Goal: Find contact information: Find contact information

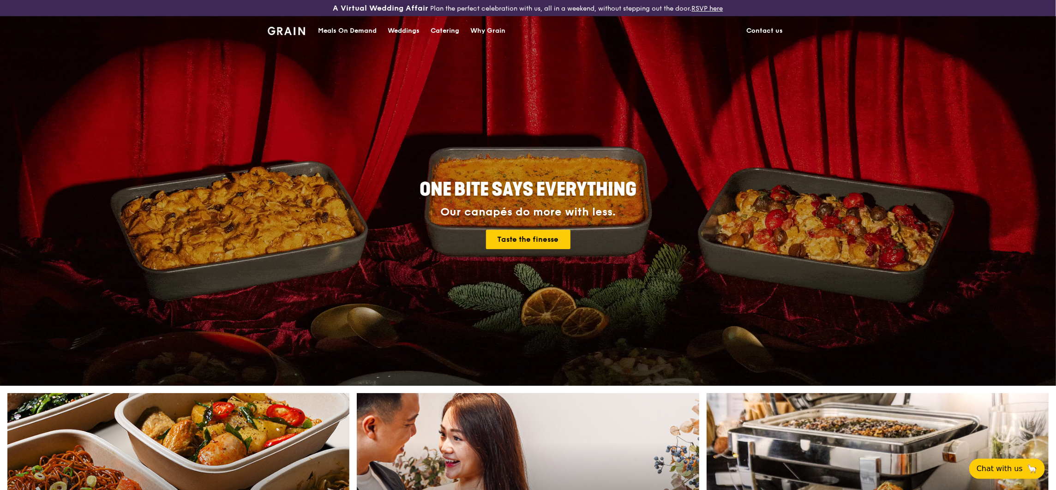
click at [756, 30] on link "Contact us" at bounding box center [765, 31] width 48 height 28
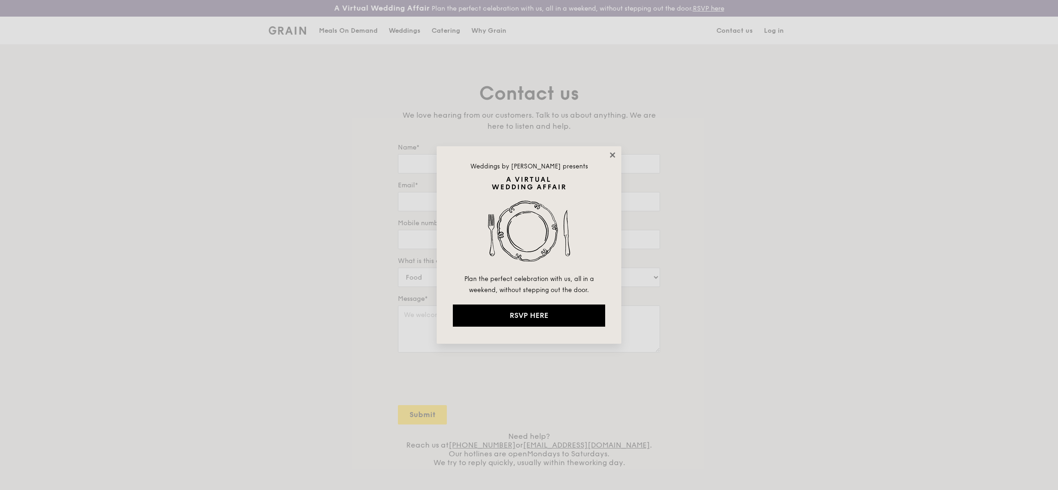
click at [609, 151] on icon at bounding box center [612, 155] width 8 height 8
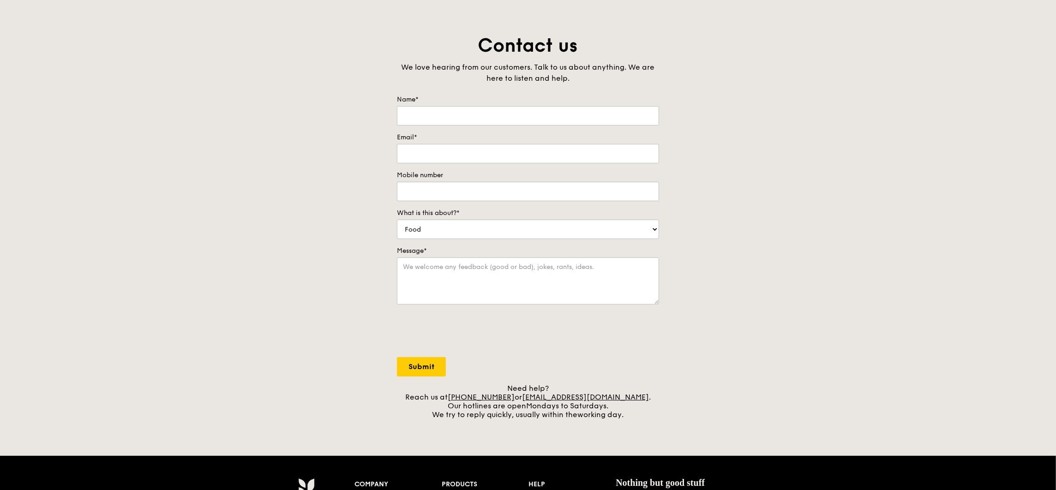
scroll to position [69, 0]
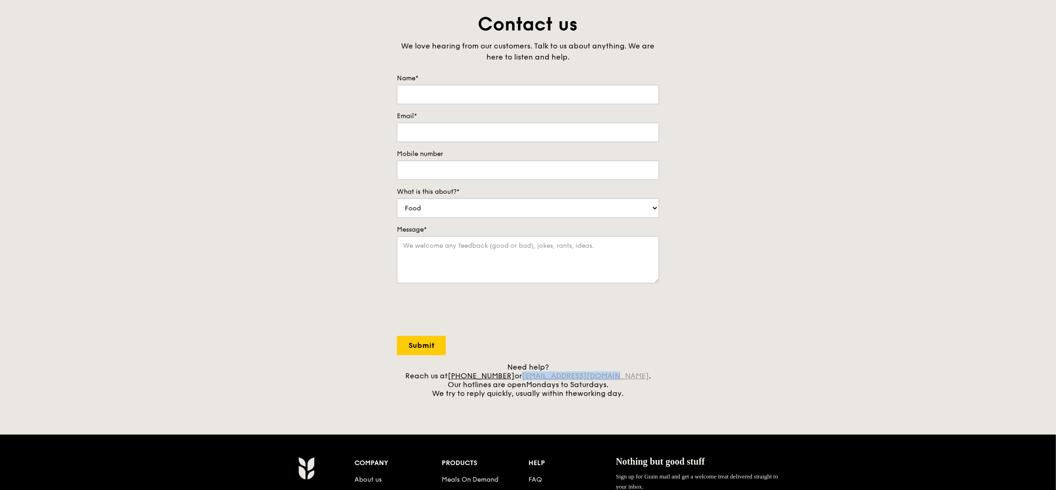
drag, startPoint x: 625, startPoint y: 377, endPoint x: 537, endPoint y: 380, distance: 88.7
click at [537, 380] on div "Need help? Reach us at +65 3163 5335 or concierge@grain.com.sg . Our hotlines a…" at bounding box center [528, 380] width 262 height 35
copy link "concierge@grain.com.sg"
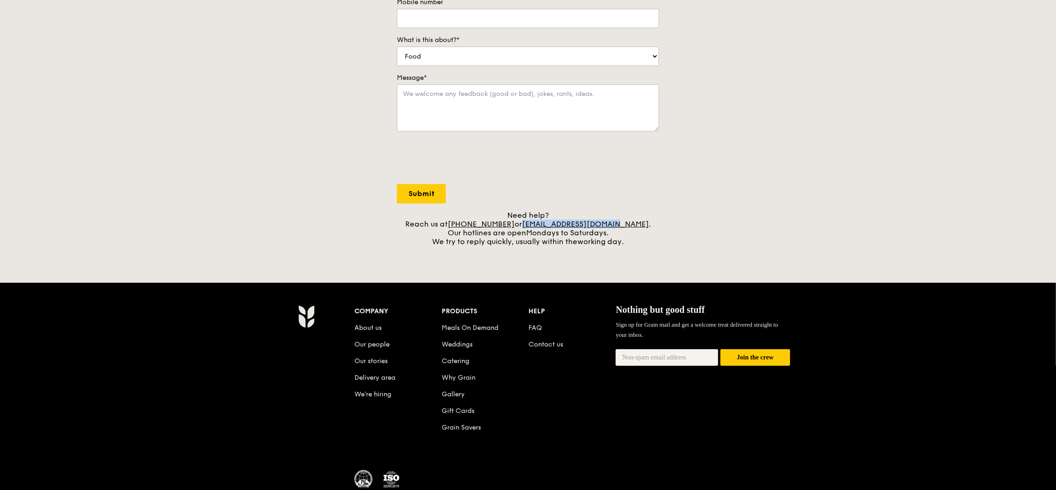
scroll to position [288, 0]
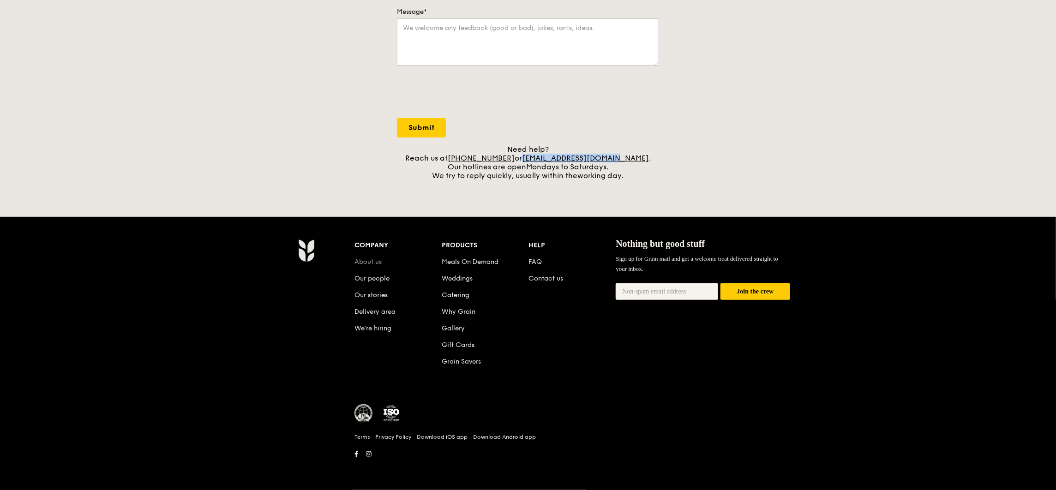
click at [375, 261] on link "About us" at bounding box center [367, 262] width 27 height 8
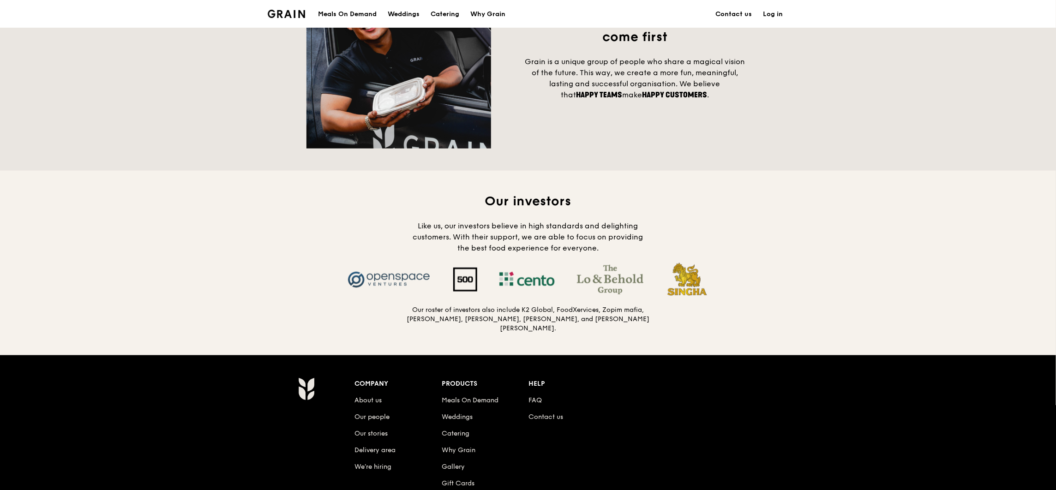
scroll to position [899, 0]
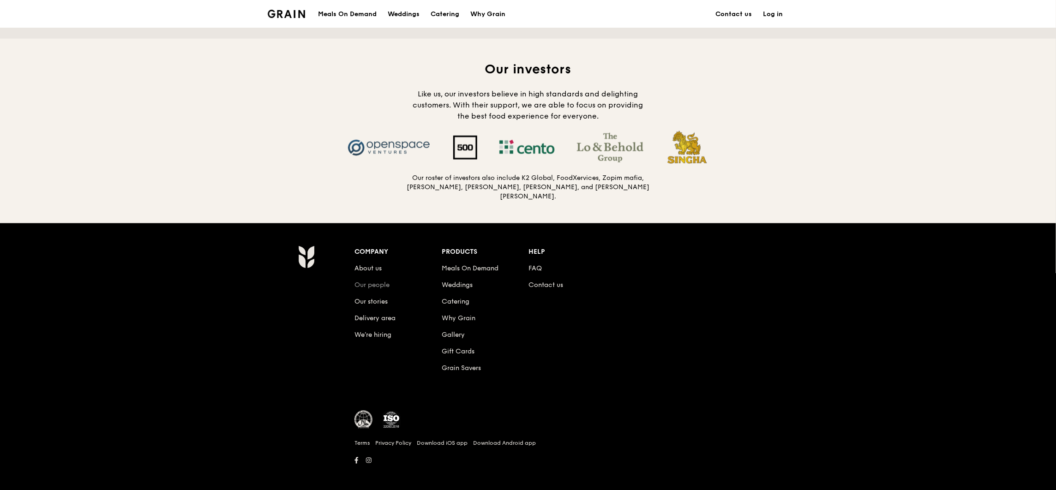
click at [372, 284] on link "Our people" at bounding box center [371, 285] width 35 height 8
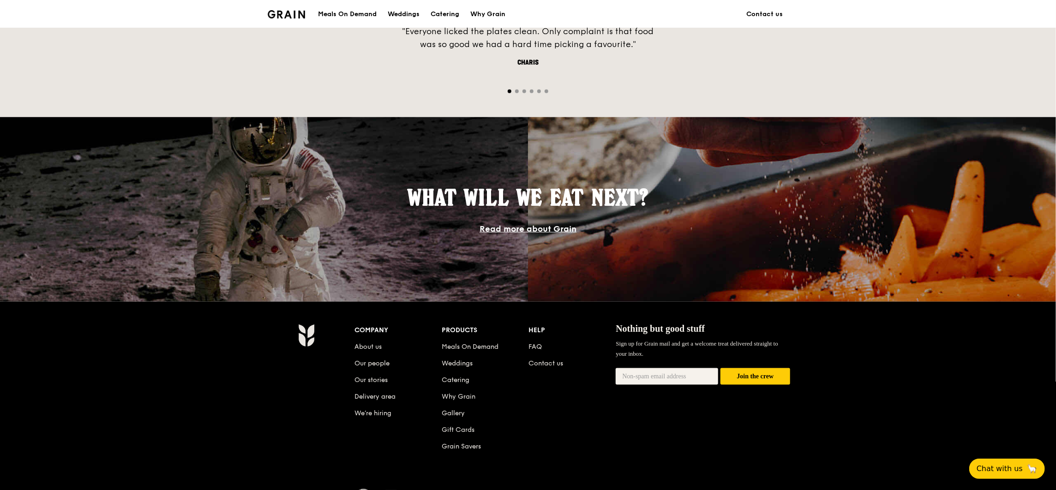
scroll to position [758, 0]
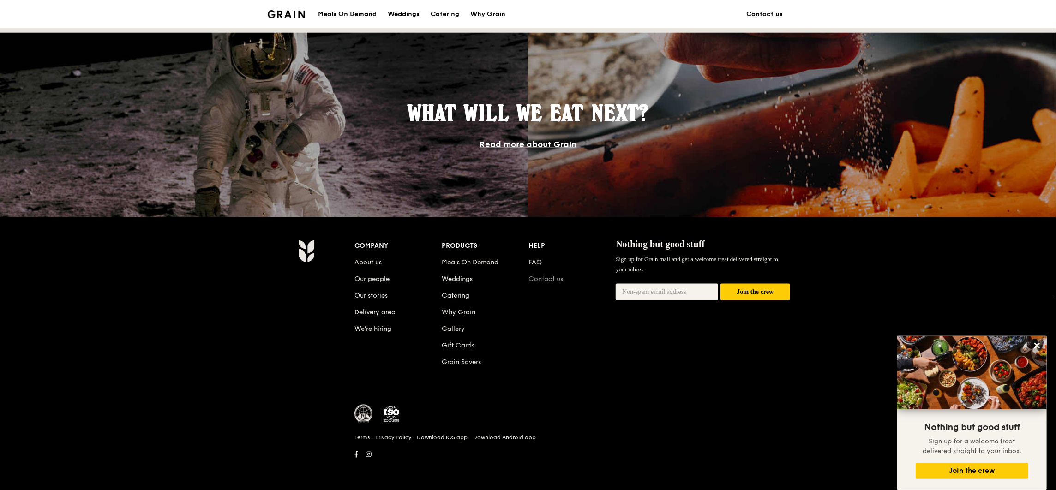
click at [542, 280] on link "Contact us" at bounding box center [546, 279] width 35 height 8
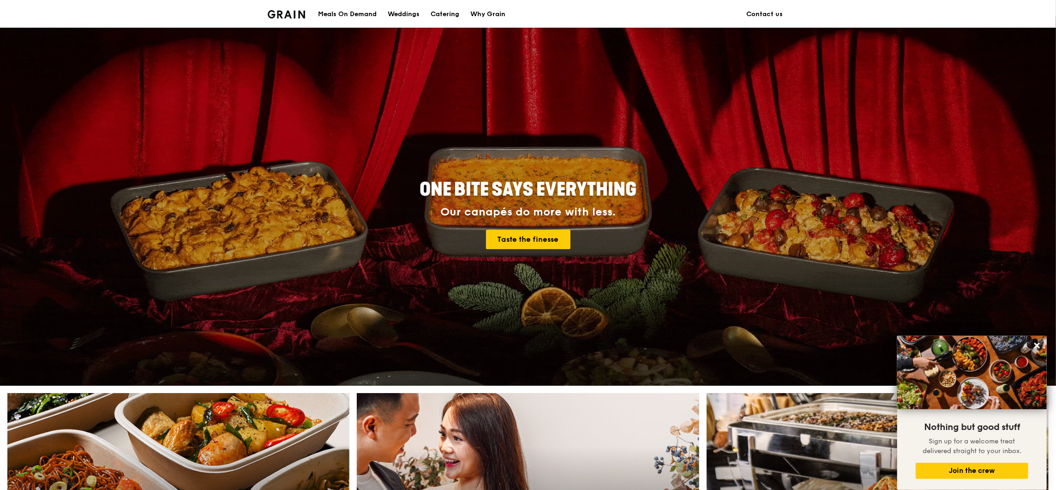
scroll to position [758, 0]
